Goal: Task Accomplishment & Management: Manage account settings

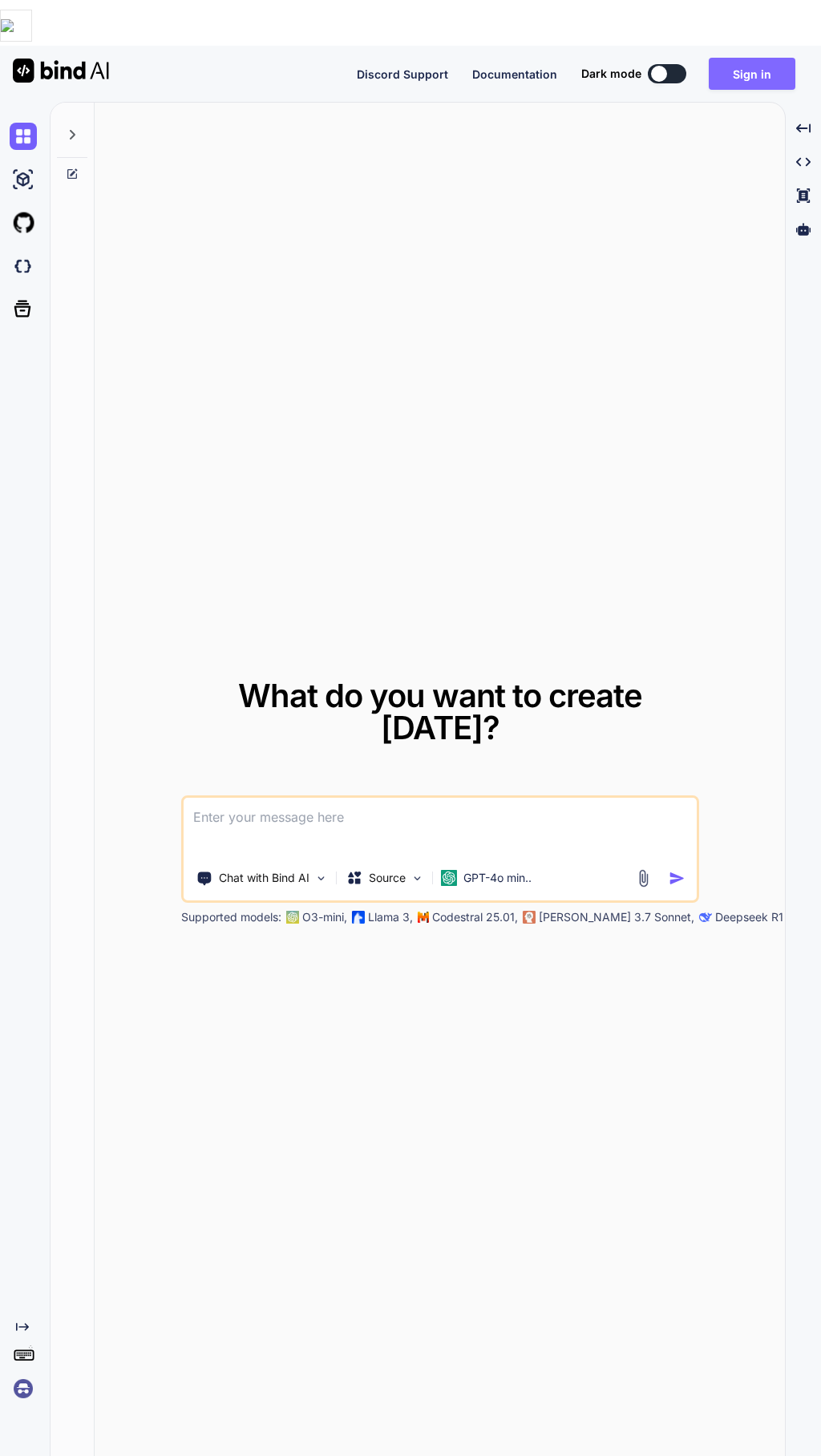
click at [766, 58] on button "Sign in" at bounding box center [753, 74] width 86 height 32
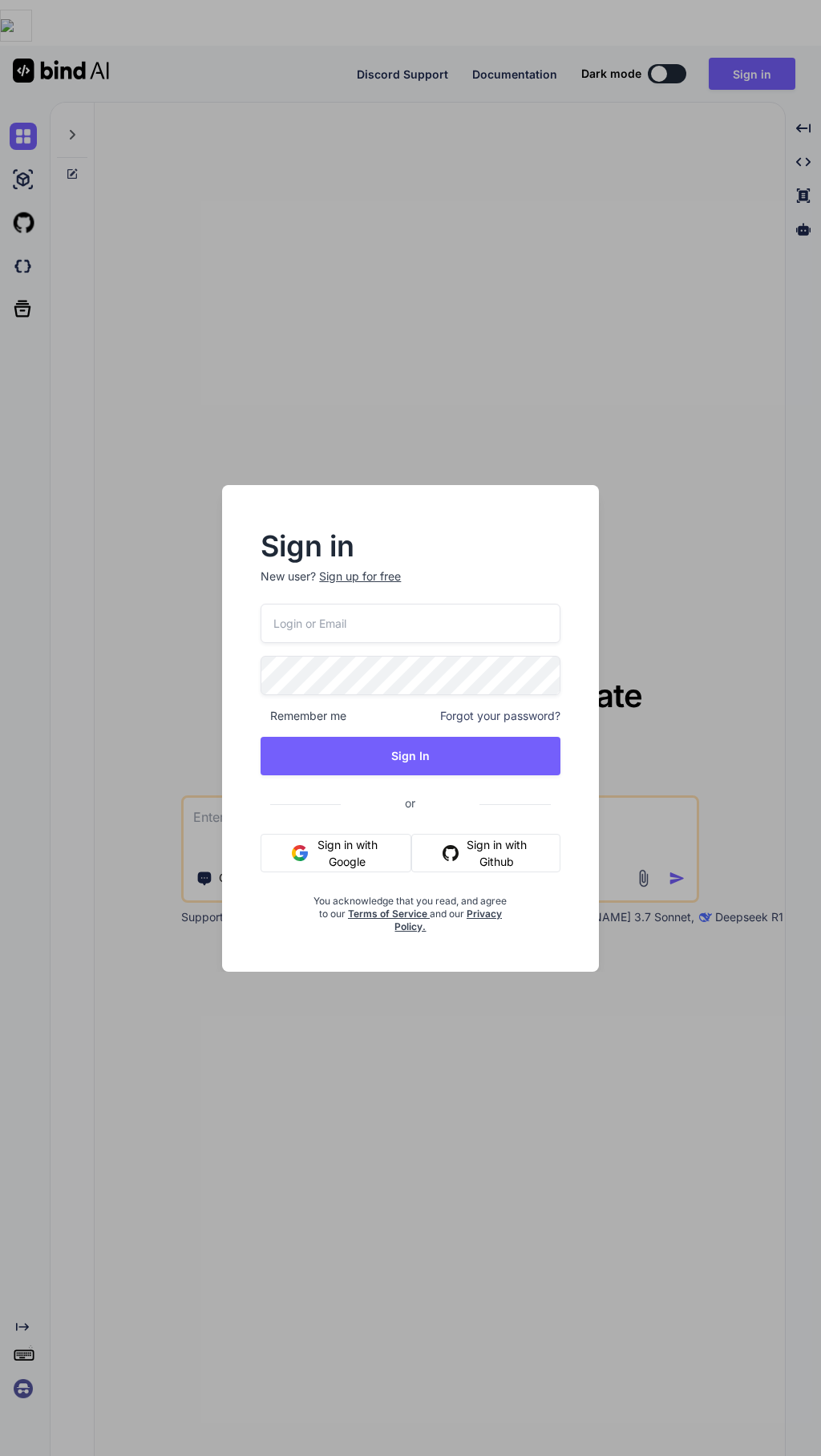
click at [339, 854] on button "Sign in with Google" at bounding box center [336, 853] width 151 height 38
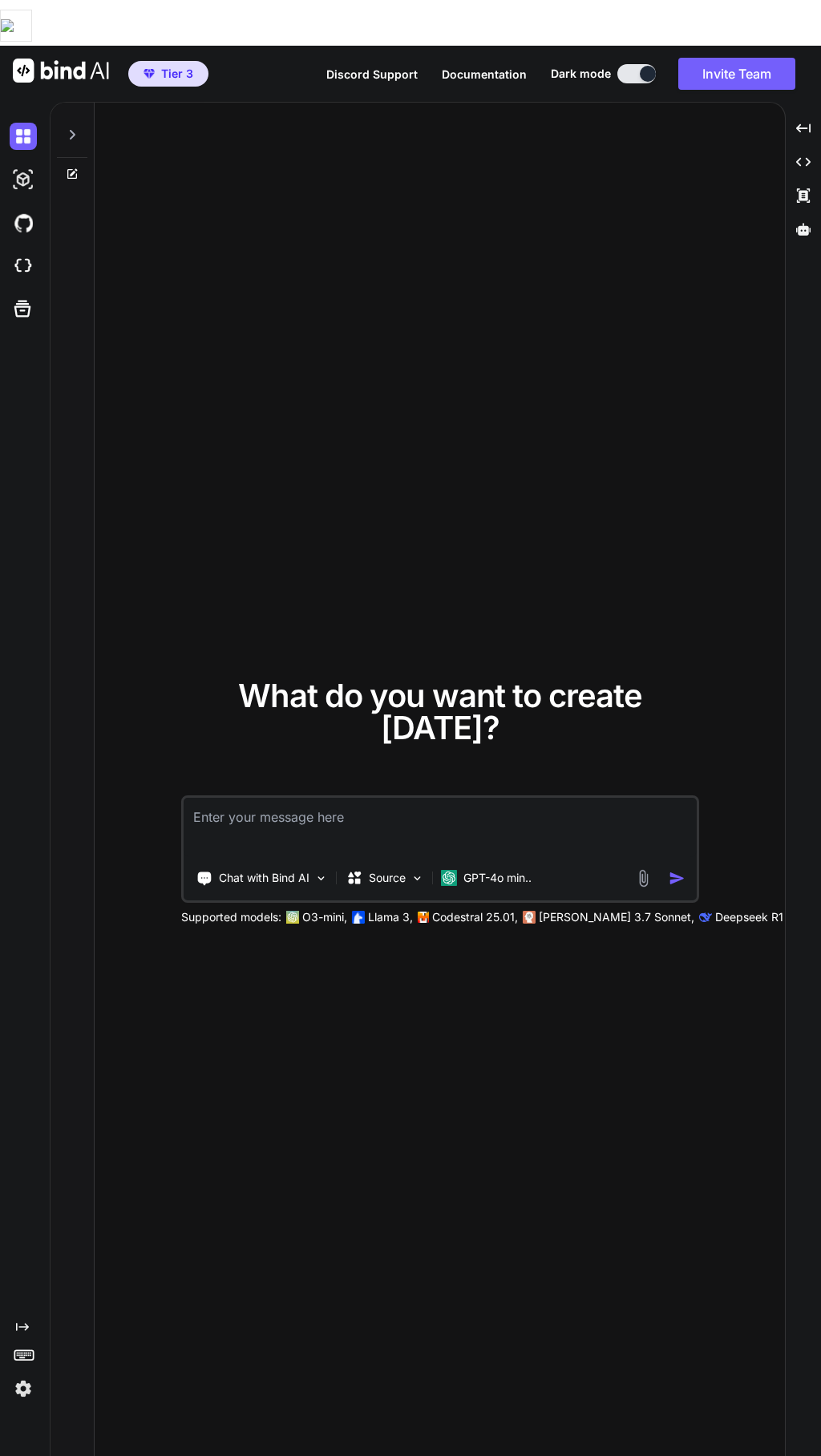
click at [20, 1375] on img at bounding box center [23, 1388] width 27 height 27
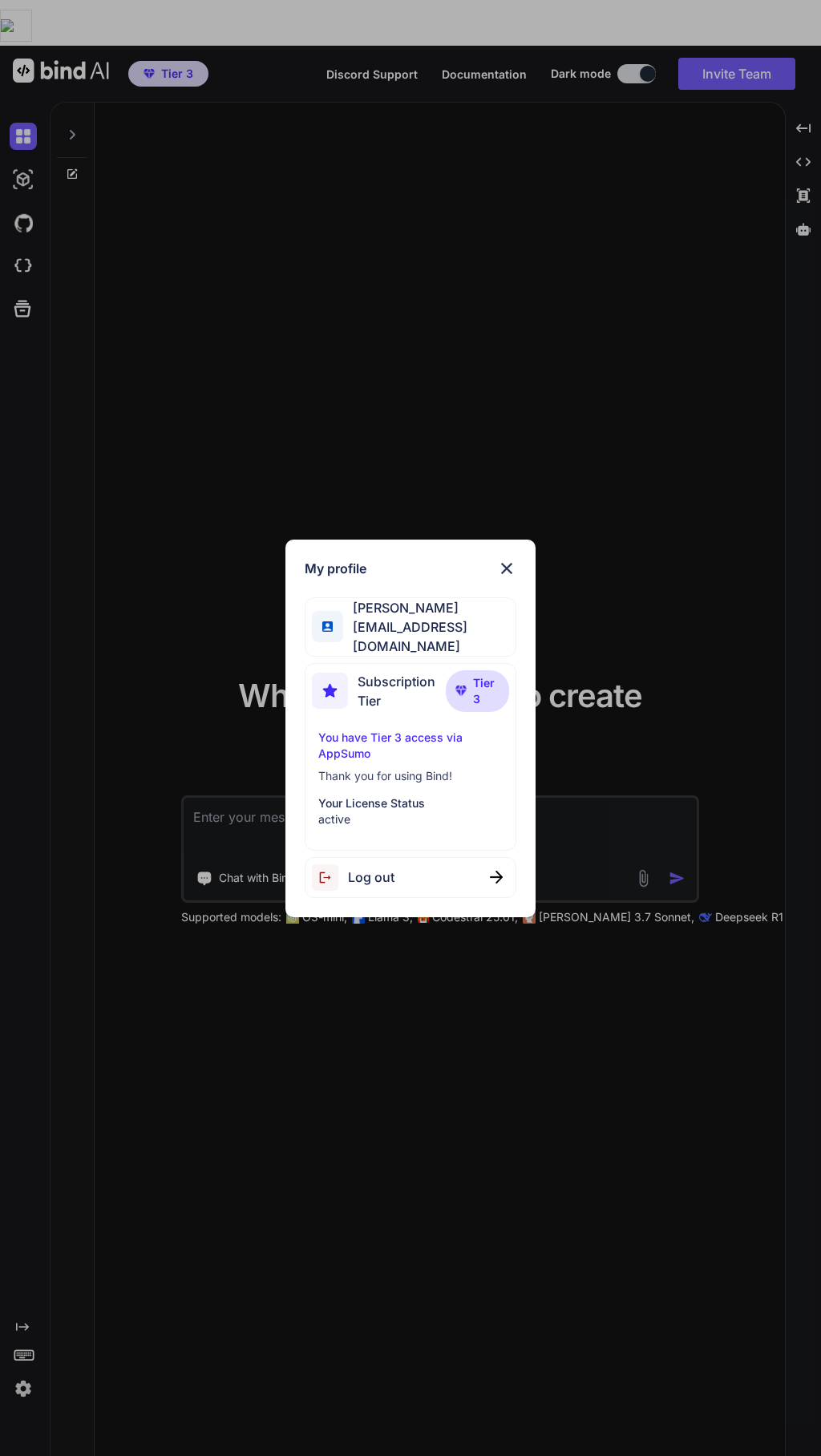
click at [494, 1247] on div "My profile [PERSON_NAME] [PERSON_NAME][EMAIL_ADDRESS][DOMAIN_NAME] Subscription…" at bounding box center [410, 728] width 821 height 1456
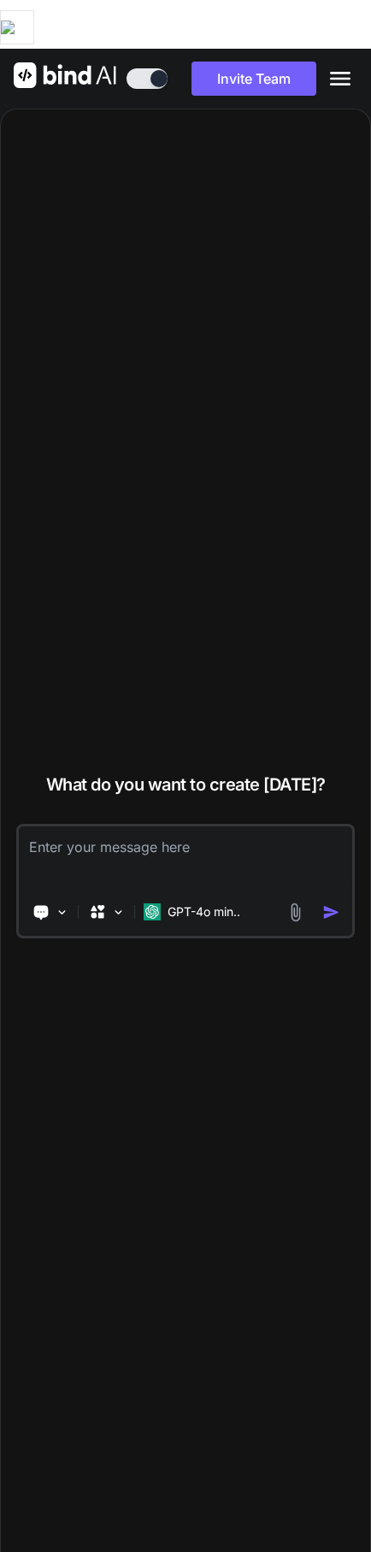
type textarea "x"
